Goal: Find contact information: Find contact information

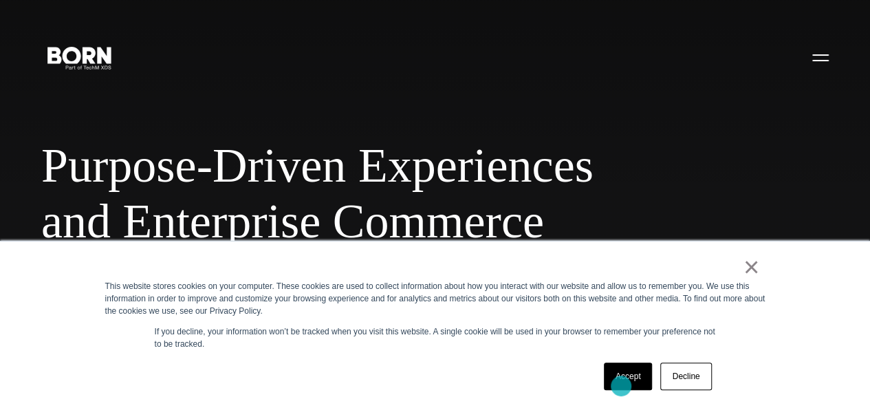
click at [621, 387] on link "Accept" at bounding box center [628, 376] width 49 height 28
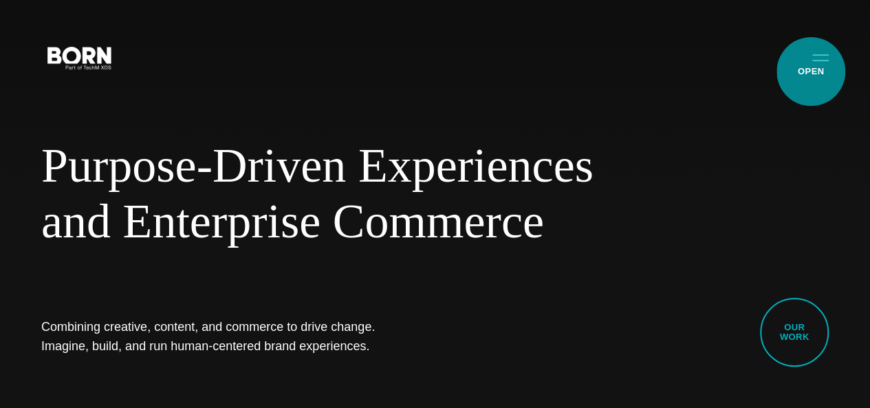
click at [809, 72] on button "Primary Menu" at bounding box center [820, 57] width 33 height 29
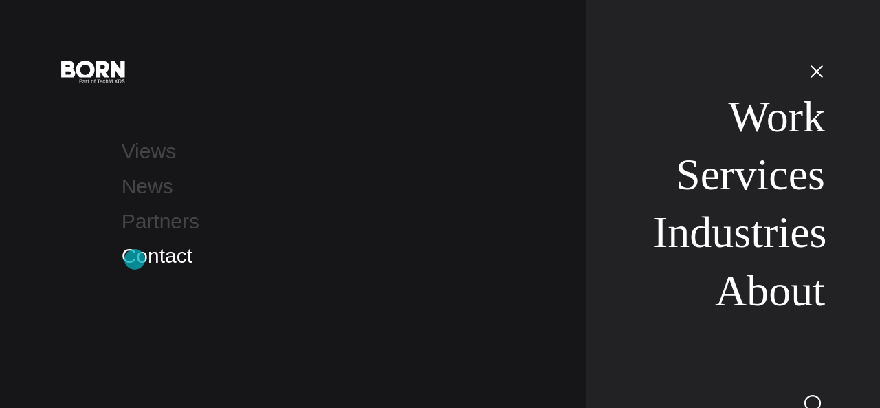
click at [135, 259] on link "Contact" at bounding box center [157, 255] width 71 height 23
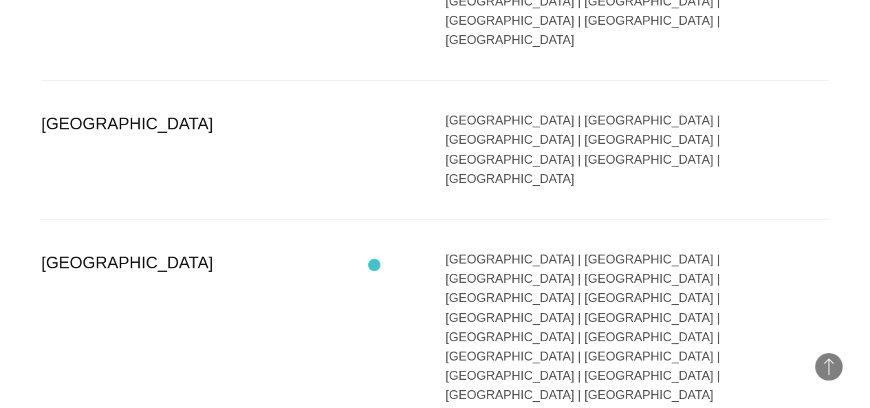
scroll to position [3509, 0]
